Goal: Check status

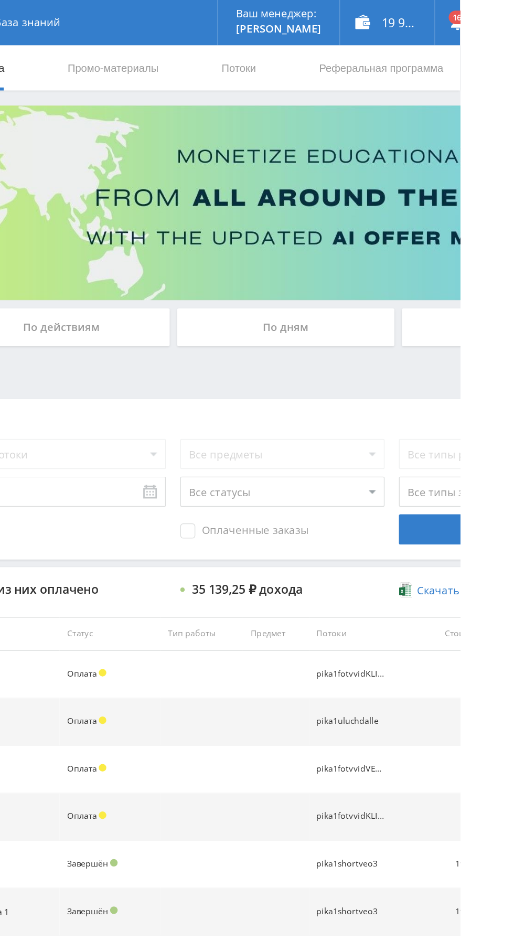
click at [413, 219] on div "По дням" at bounding box center [392, 228] width 151 height 26
click at [0, 0] on input "По дням" at bounding box center [0, 0] width 0 height 0
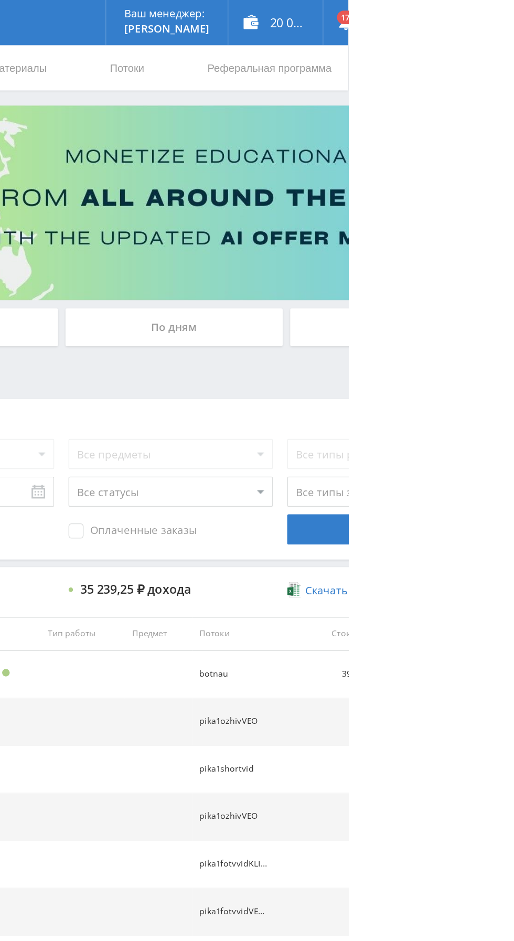
click at [380, 223] on div "По дням" at bounding box center [392, 228] width 151 height 26
click at [0, 0] on input "По дням" at bounding box center [0, 0] width 0 height 0
click at [365, 225] on div "По дням" at bounding box center [392, 228] width 151 height 26
click at [0, 0] on input "По дням" at bounding box center [0, 0] width 0 height 0
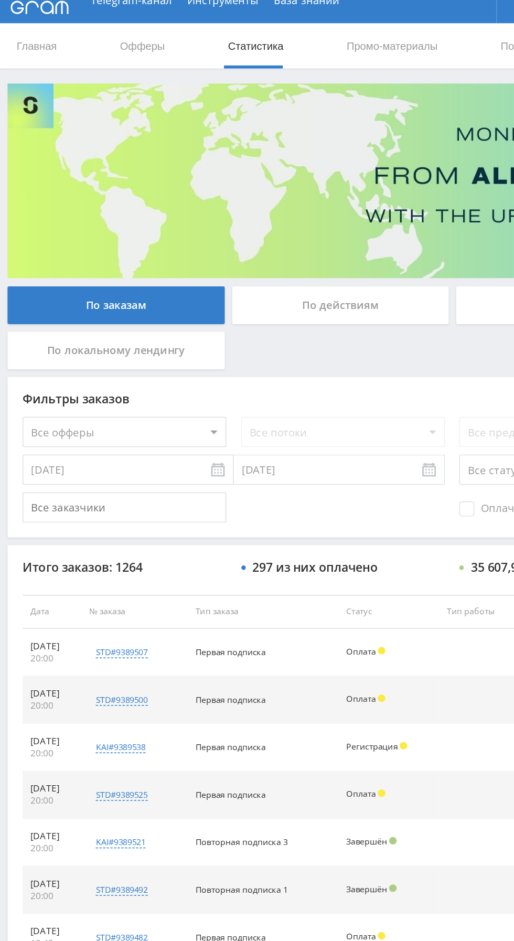
click at [263, 227] on div "По действиям" at bounding box center [237, 228] width 151 height 26
click at [0, 0] on input "По действиям" at bounding box center [0, 0] width 0 height 0
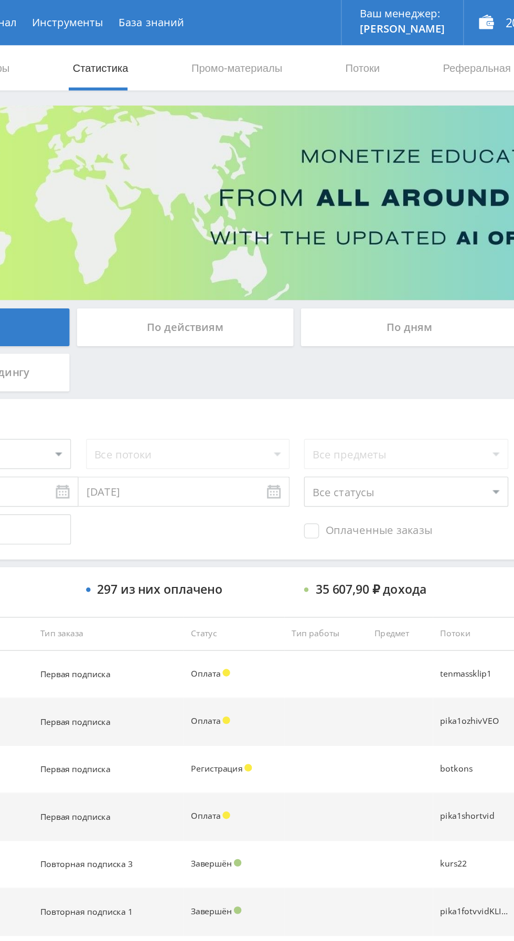
click at [359, 45] on link "Потоки" at bounding box center [360, 46] width 26 height 31
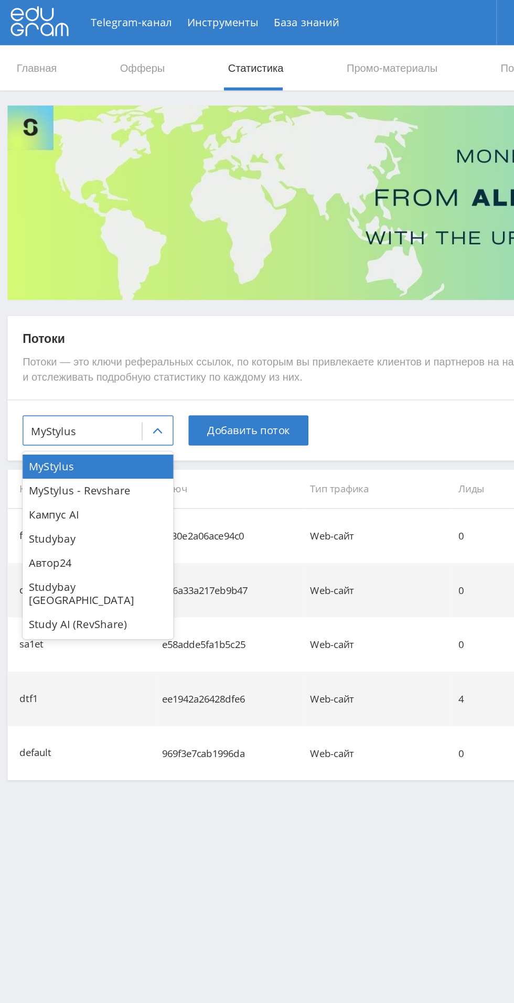
click at [37, 362] on div "Кампус AI" at bounding box center [68, 358] width 105 height 17
